Goal: Task Accomplishment & Management: Use online tool/utility

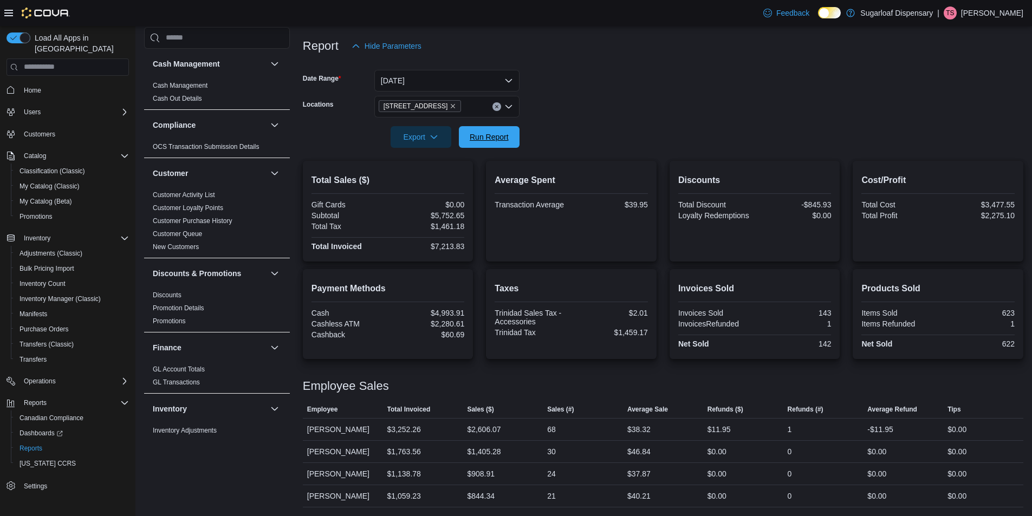
click at [497, 136] on span "Run Report" at bounding box center [488, 137] width 39 height 11
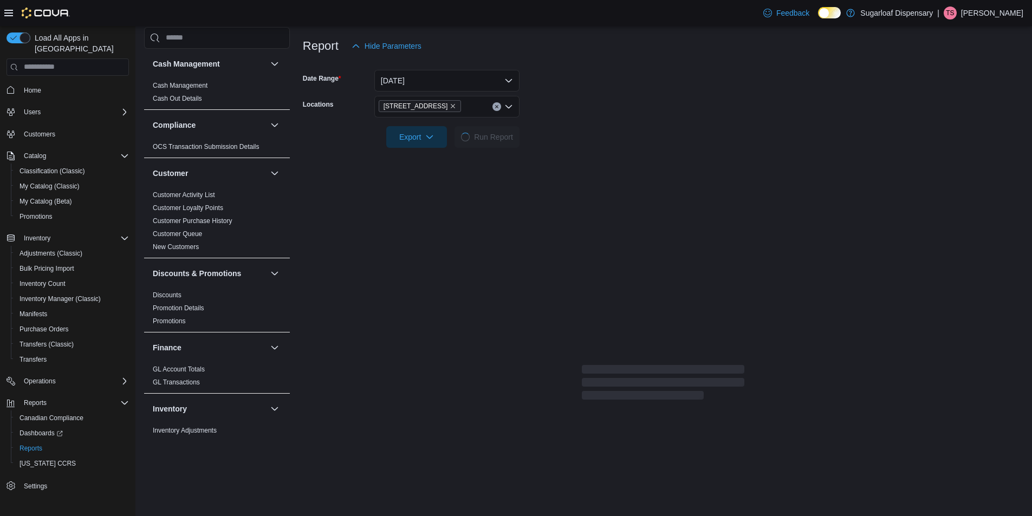
scroll to position [124, 0]
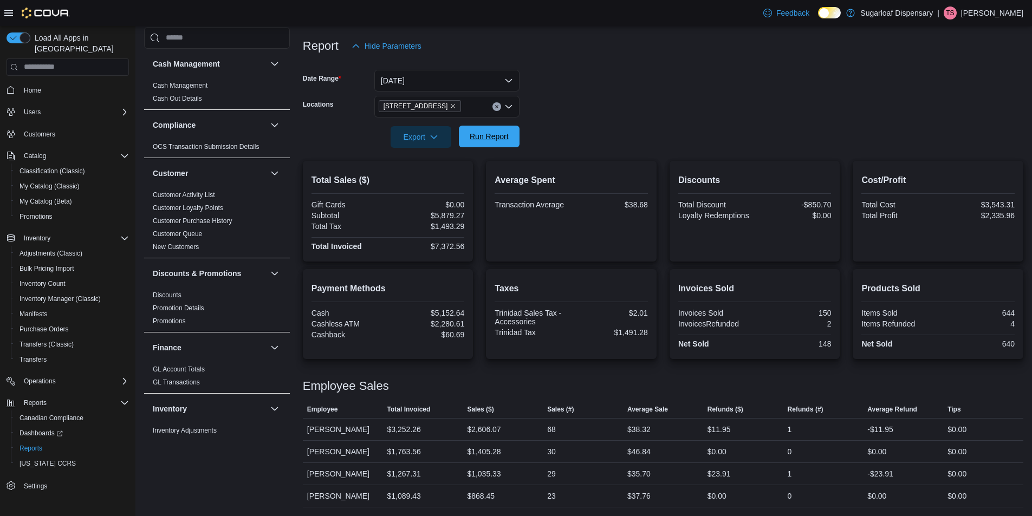
click at [503, 138] on span "Run Report" at bounding box center [488, 136] width 39 height 11
click at [497, 139] on span "Run Report" at bounding box center [488, 136] width 39 height 11
click at [508, 134] on span "Run Report" at bounding box center [488, 136] width 39 height 11
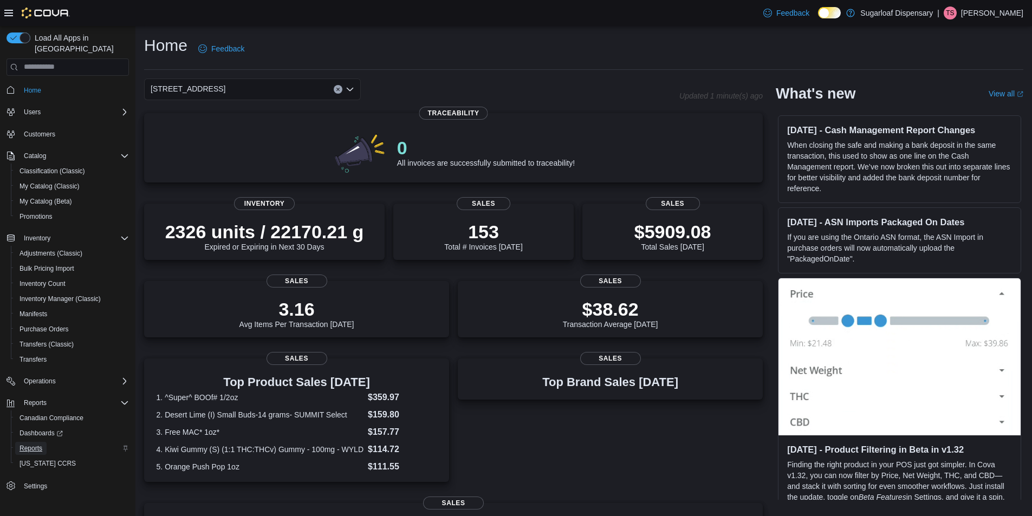
click at [31, 444] on span "Reports" at bounding box center [30, 448] width 23 height 9
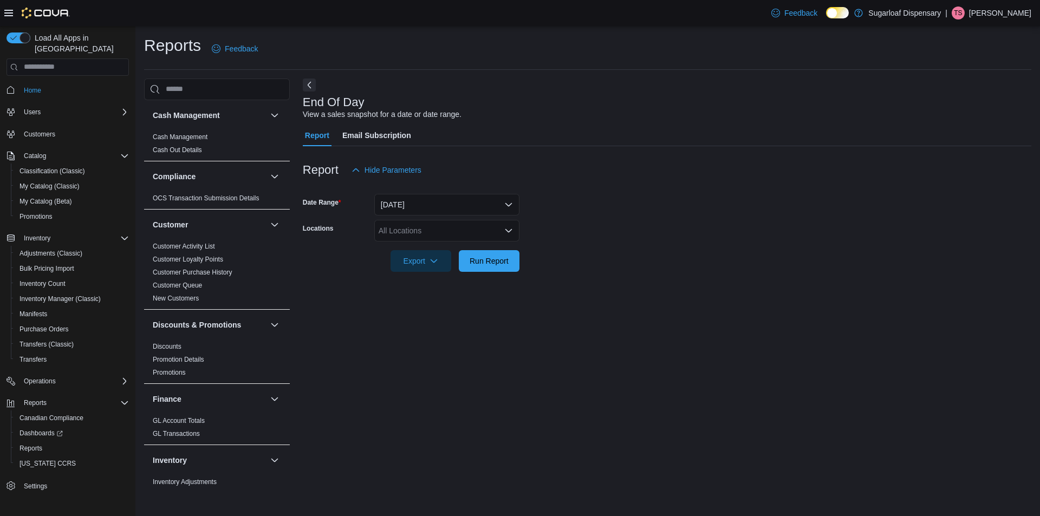
click at [412, 231] on div "All Locations" at bounding box center [446, 231] width 145 height 22
click at [414, 277] on span "[STREET_ADDRESS]" at bounding box center [434, 280] width 75 height 11
click at [862, 153] on div at bounding box center [667, 152] width 728 height 13
click at [491, 264] on span "Run Report" at bounding box center [488, 260] width 39 height 11
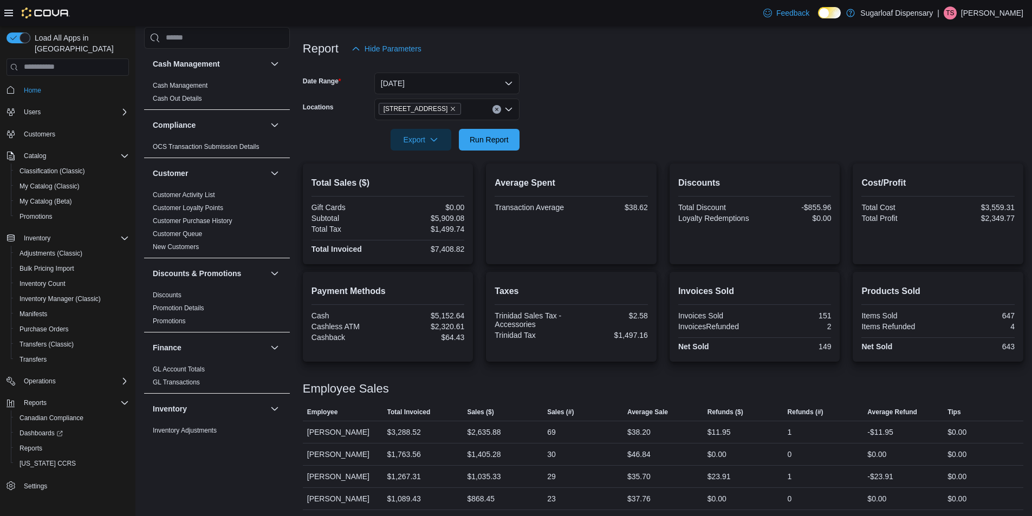
scroll to position [124, 0]
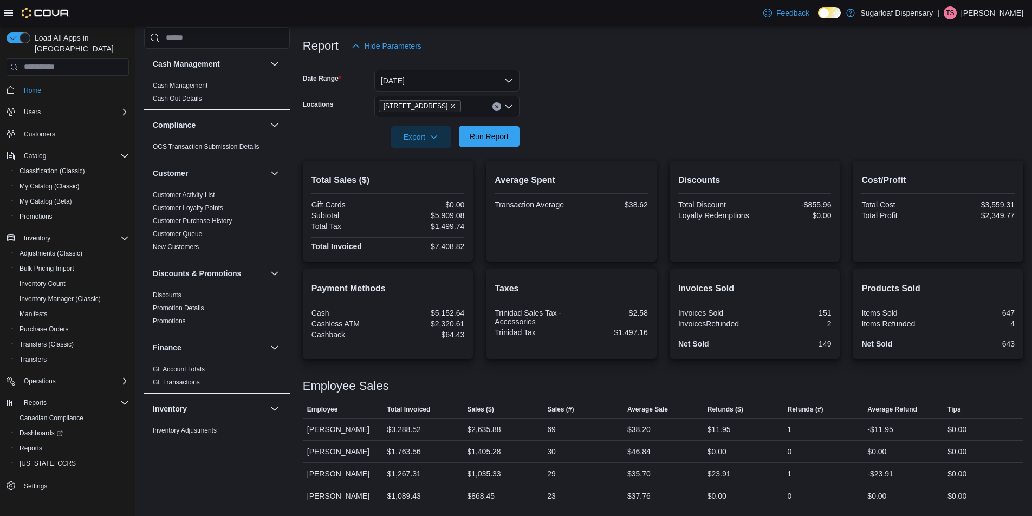
click at [499, 139] on span "Run Report" at bounding box center [488, 136] width 39 height 11
click at [464, 140] on button "Run Report" at bounding box center [489, 137] width 61 height 22
click at [511, 136] on span "Run Report" at bounding box center [489, 137] width 48 height 22
